Goal: Information Seeking & Learning: Learn about a topic

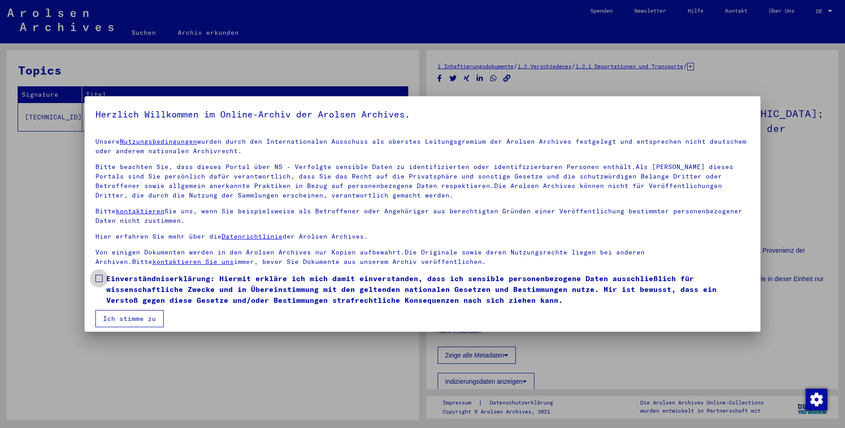
click at [99, 278] on span at bounding box center [98, 278] width 7 height 7
click at [107, 314] on button "Ich stimme zu" at bounding box center [129, 318] width 68 height 17
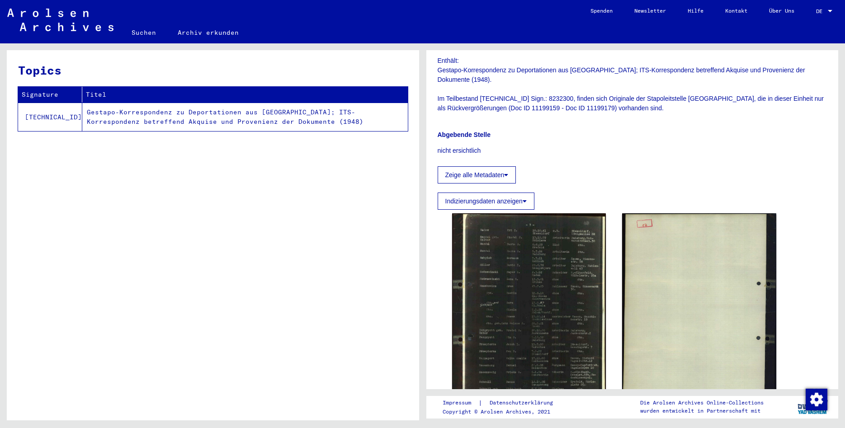
scroll to position [244, 0]
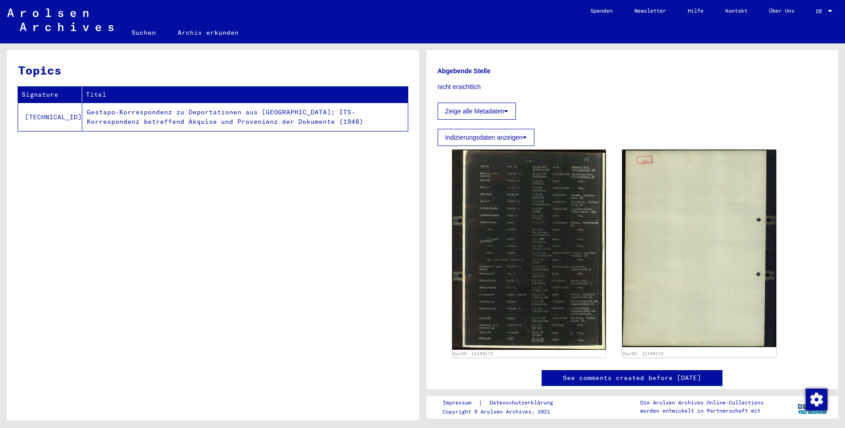
click at [523, 291] on img at bounding box center [529, 250] width 154 height 200
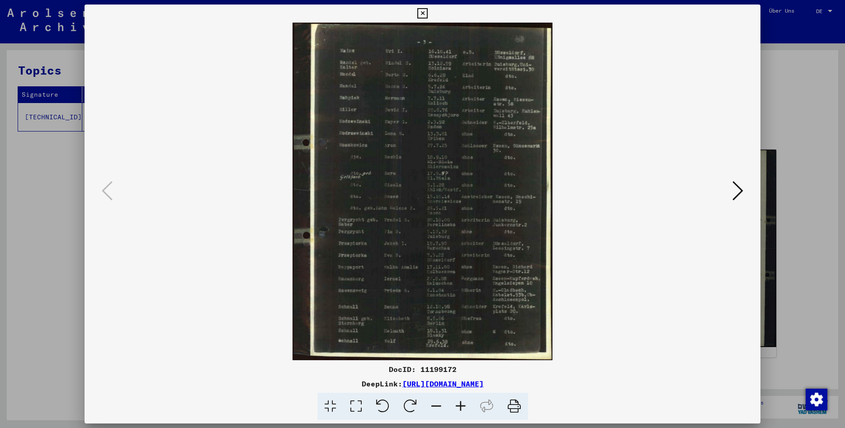
click at [460, 405] on icon at bounding box center [460, 407] width 24 height 28
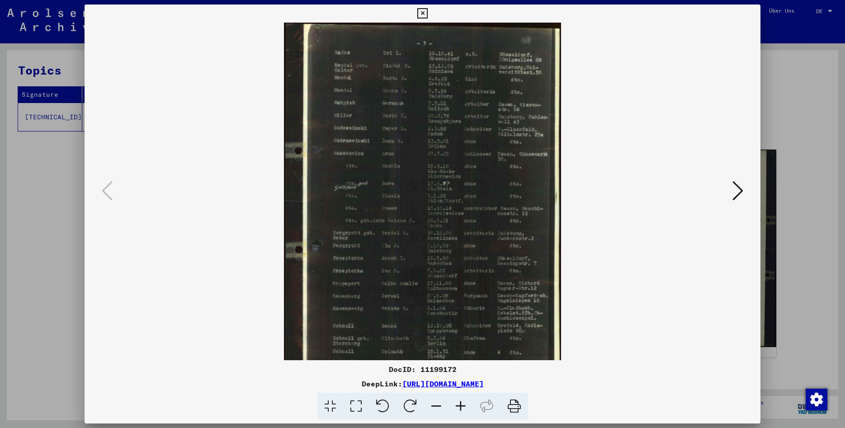
click at [460, 405] on icon at bounding box center [460, 407] width 24 height 28
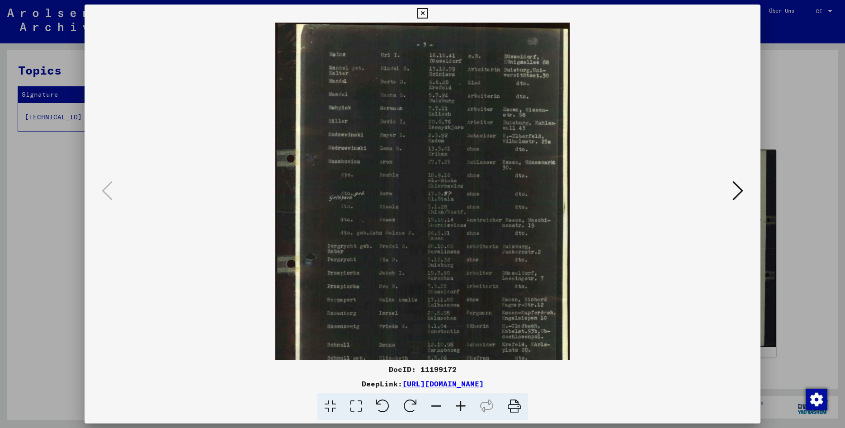
click at [460, 405] on icon at bounding box center [460, 407] width 24 height 28
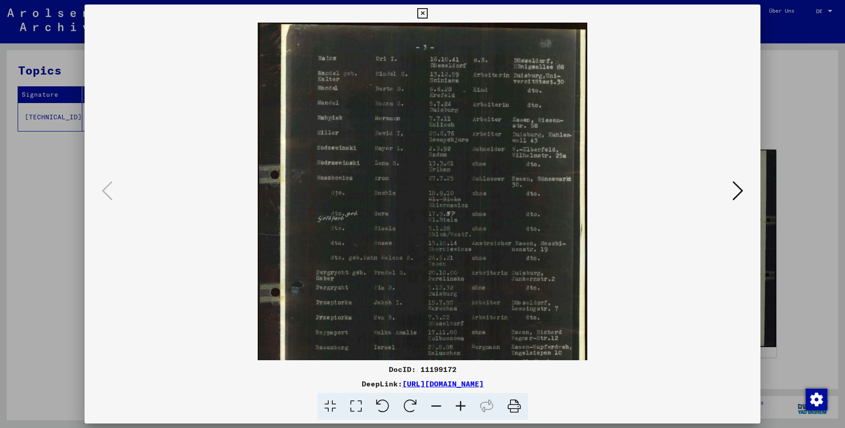
click at [460, 405] on icon at bounding box center [460, 407] width 24 height 28
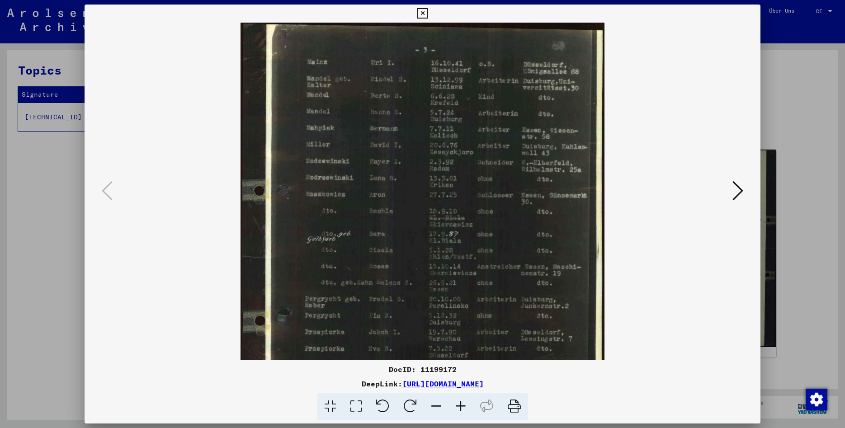
click at [460, 405] on icon at bounding box center [460, 407] width 24 height 28
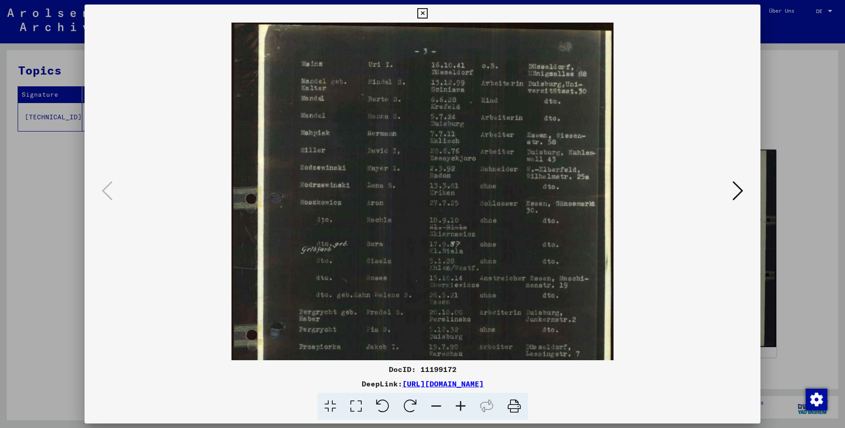
click at [460, 405] on icon at bounding box center [460, 407] width 24 height 28
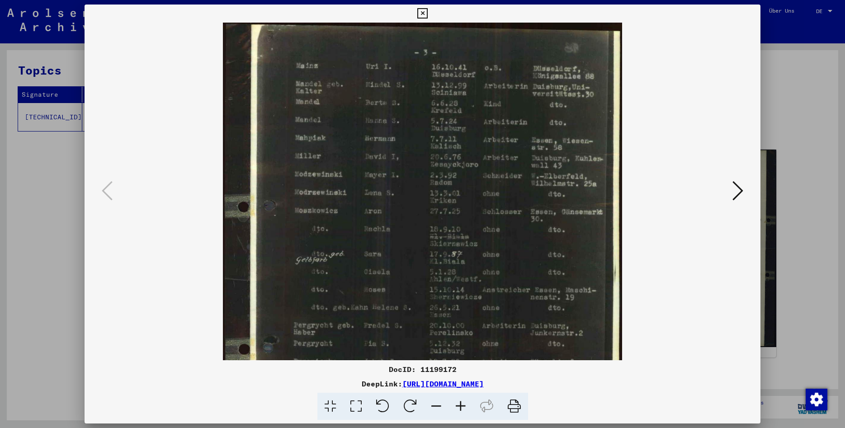
click at [460, 405] on icon at bounding box center [460, 407] width 24 height 28
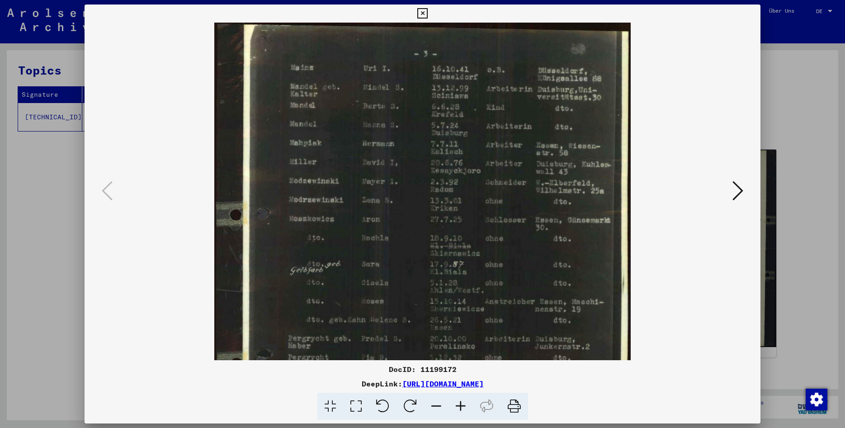
click at [460, 405] on icon at bounding box center [460, 407] width 24 height 28
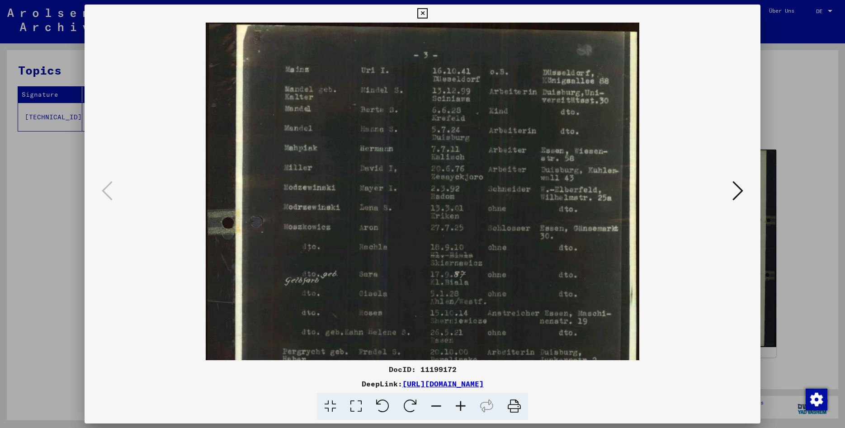
click at [460, 405] on icon at bounding box center [460, 407] width 24 height 28
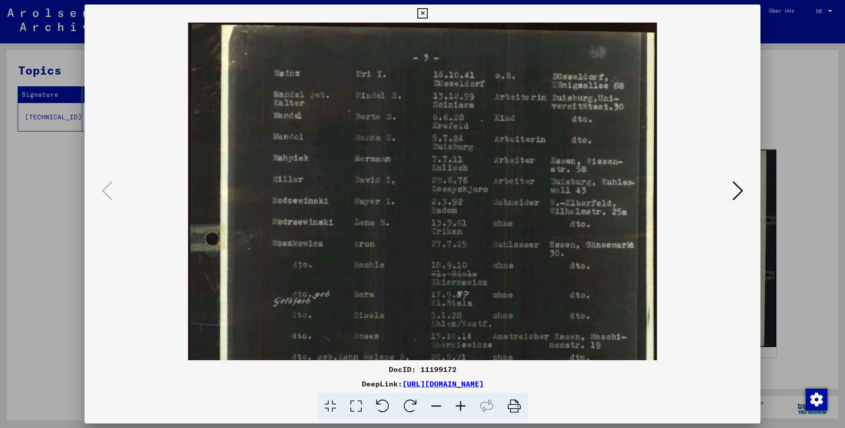
click at [460, 405] on icon at bounding box center [460, 407] width 24 height 28
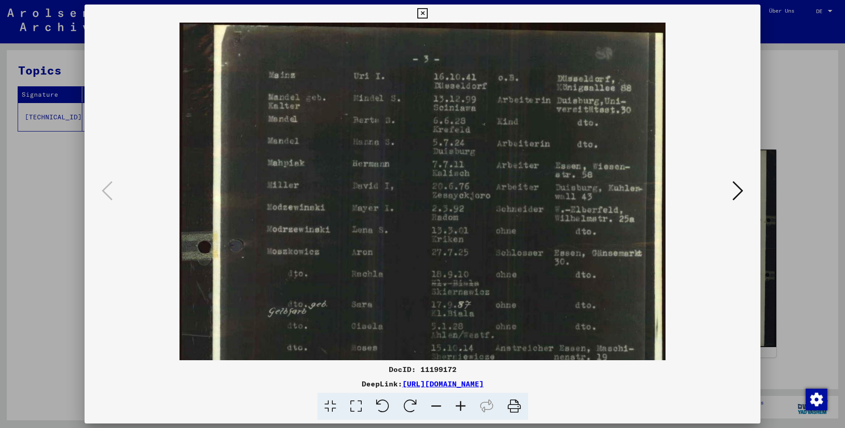
click at [460, 405] on icon at bounding box center [460, 407] width 24 height 28
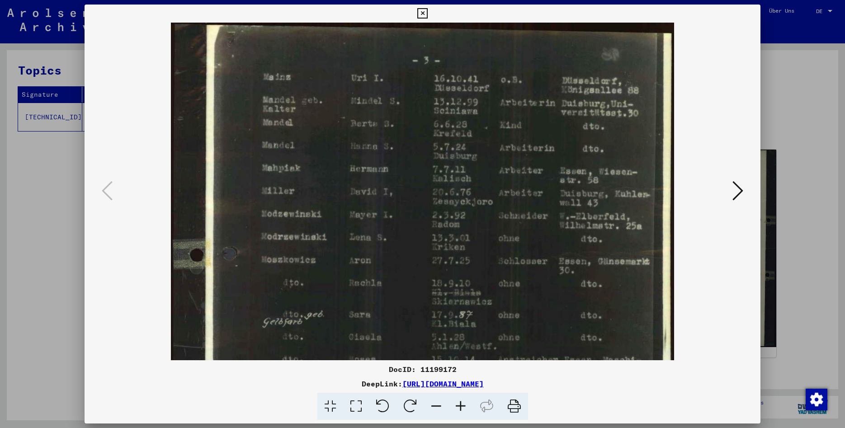
click at [460, 405] on icon at bounding box center [460, 407] width 24 height 28
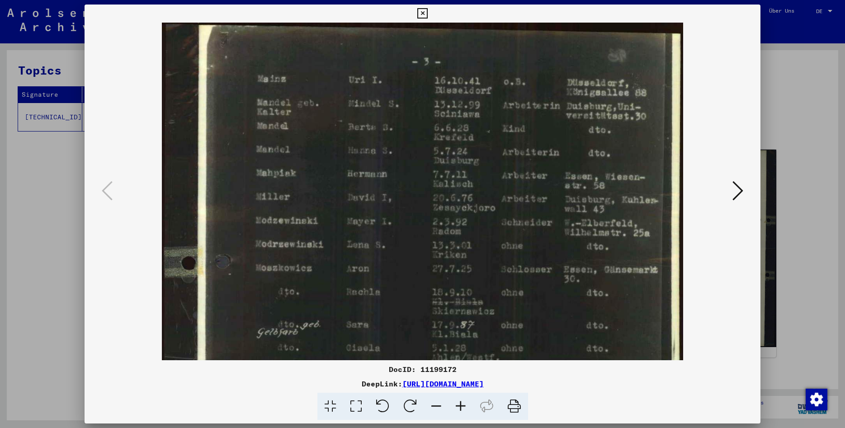
click at [460, 405] on icon at bounding box center [460, 407] width 24 height 28
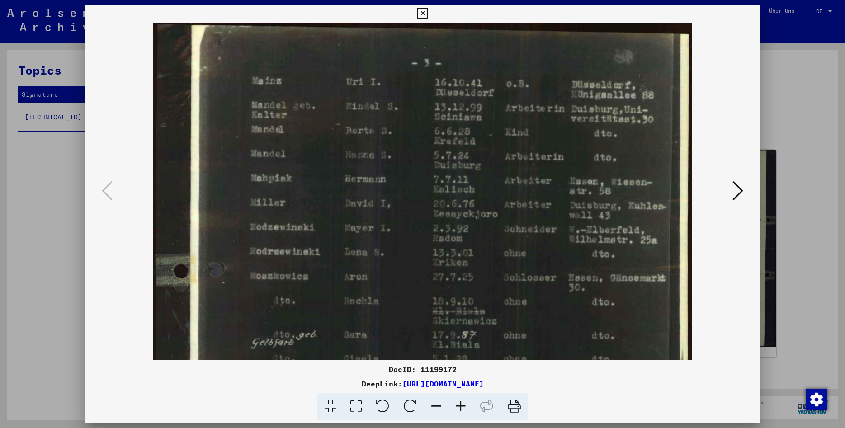
click at [460, 405] on icon at bounding box center [460, 407] width 24 height 28
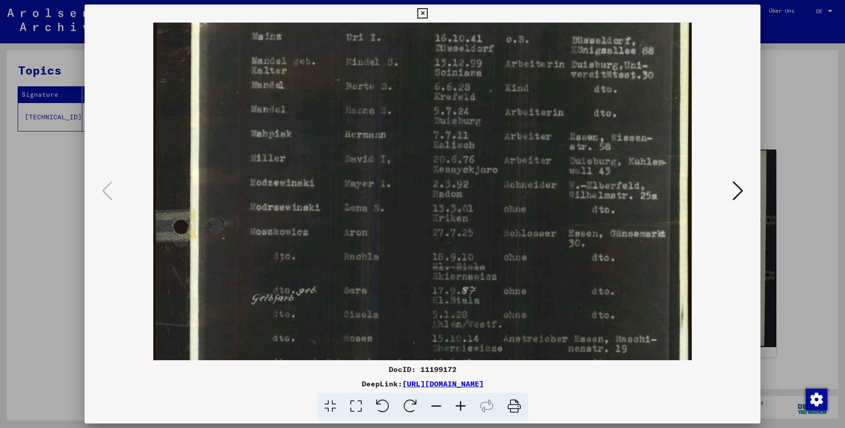
scroll to position [51, 0]
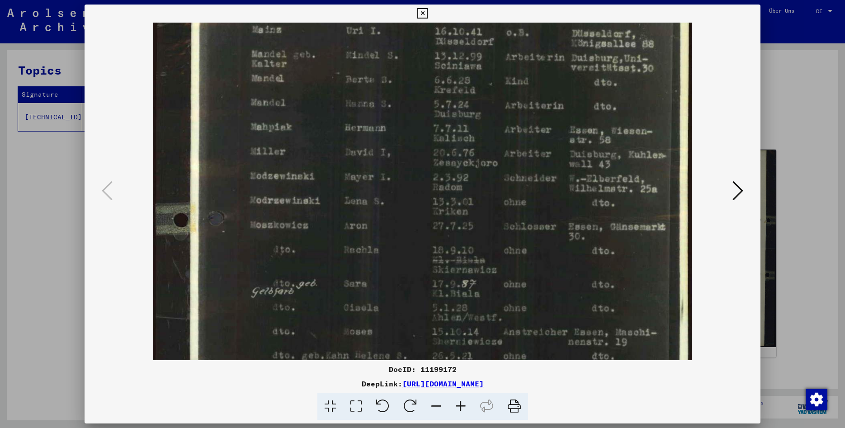
drag, startPoint x: 410, startPoint y: 310, endPoint x: 415, endPoint y: 259, distance: 51.3
click at [415, 259] on img at bounding box center [422, 321] width 538 height 699
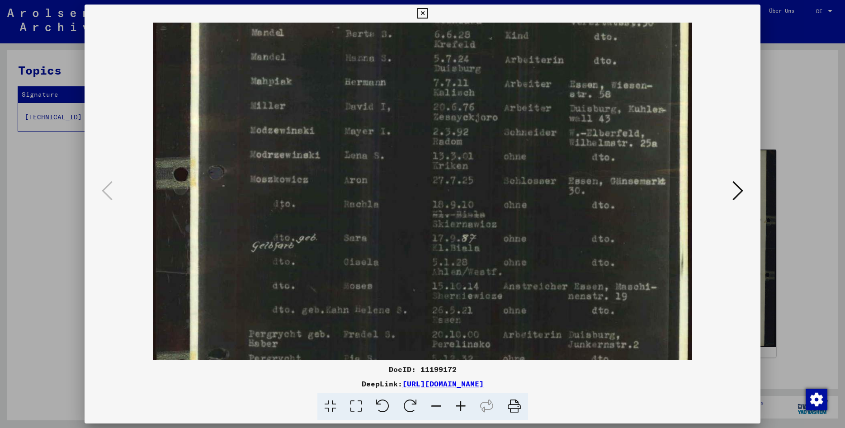
scroll to position [118, 0]
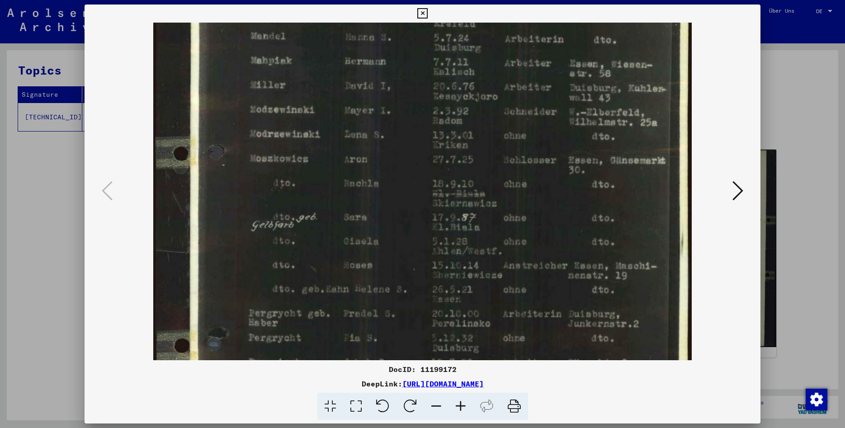
drag, startPoint x: 432, startPoint y: 288, endPoint x: 430, endPoint y: 222, distance: 66.5
click at [430, 222] on img at bounding box center [422, 254] width 538 height 699
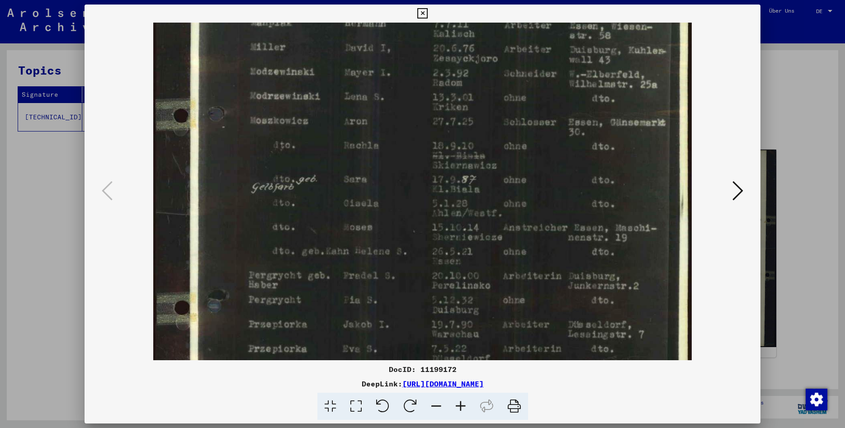
scroll to position [196, 0]
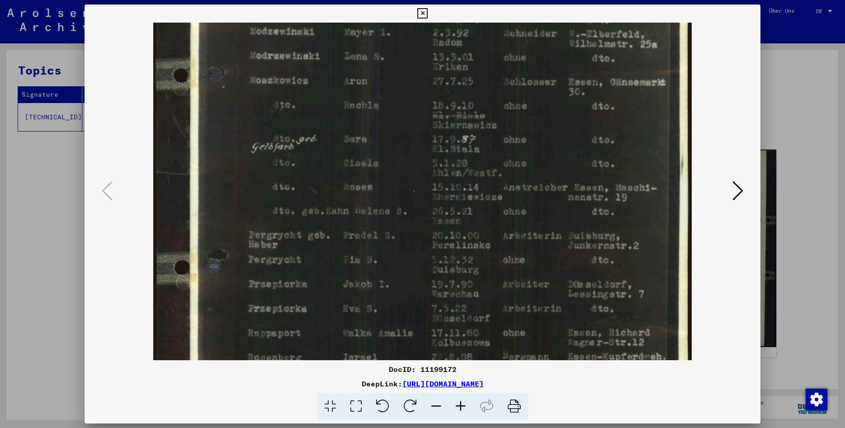
drag, startPoint x: 413, startPoint y: 272, endPoint x: 428, endPoint y: 194, distance: 79.6
click at [428, 194] on img at bounding box center [422, 176] width 538 height 699
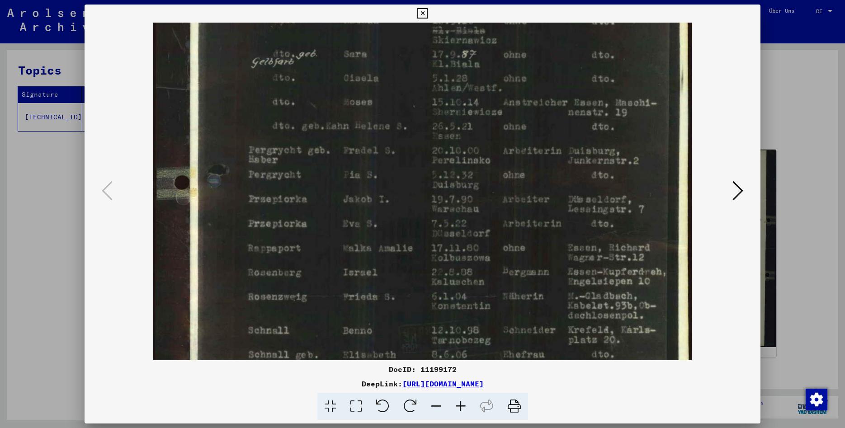
drag, startPoint x: 416, startPoint y: 256, endPoint x: 436, endPoint y: 171, distance: 87.3
click at [436, 171] on img at bounding box center [422, 91] width 538 height 699
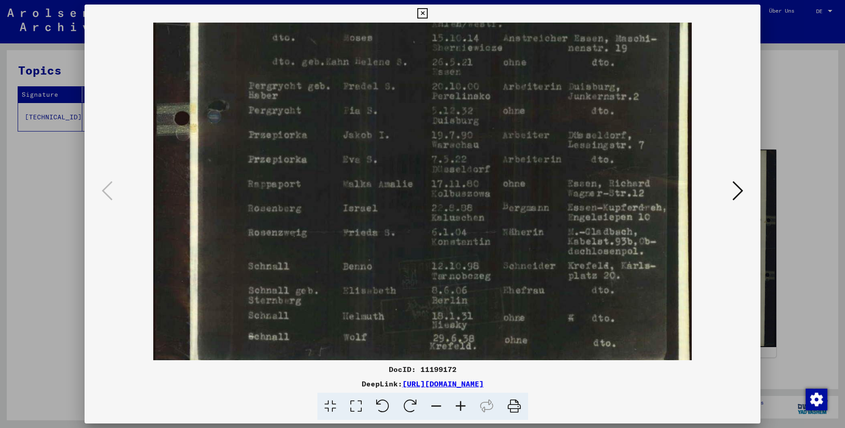
scroll to position [361, 0]
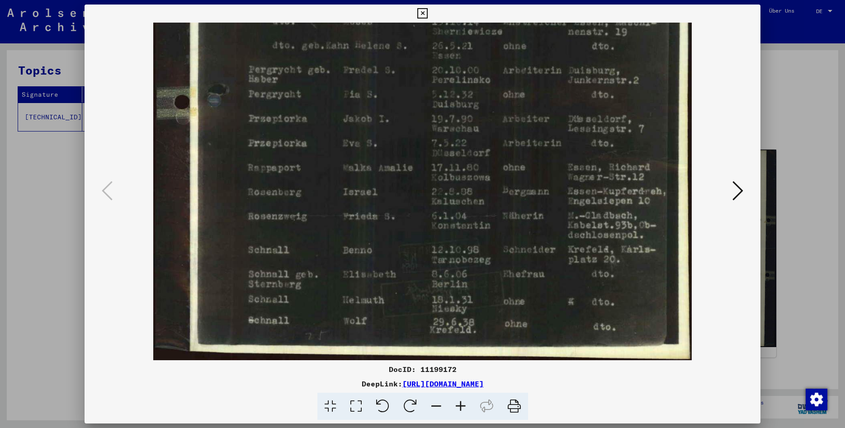
drag, startPoint x: 424, startPoint y: 251, endPoint x: 447, endPoint y: 171, distance: 83.7
click at [447, 171] on img at bounding box center [422, 10] width 538 height 699
click at [428, 14] on icon at bounding box center [422, 13] width 10 height 11
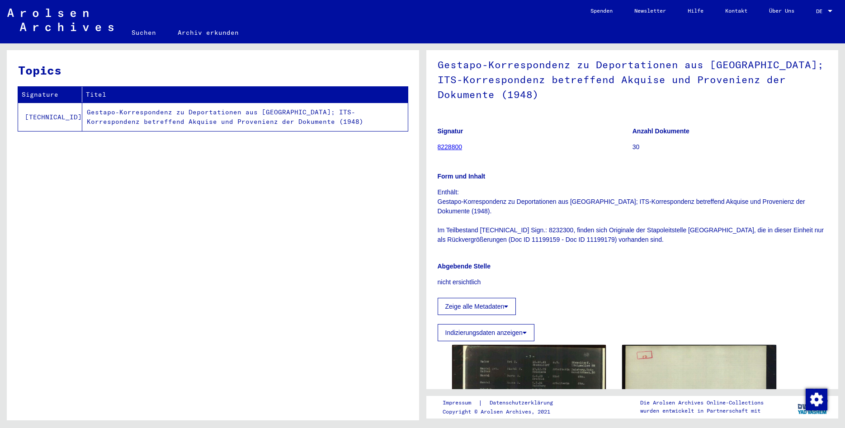
scroll to position [0, 0]
